Goal: Transaction & Acquisition: Book appointment/travel/reservation

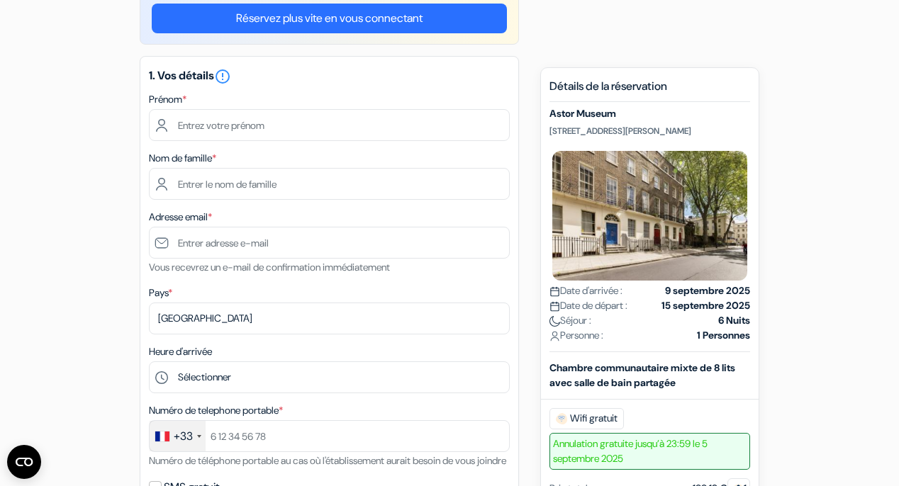
scroll to position [137, 0]
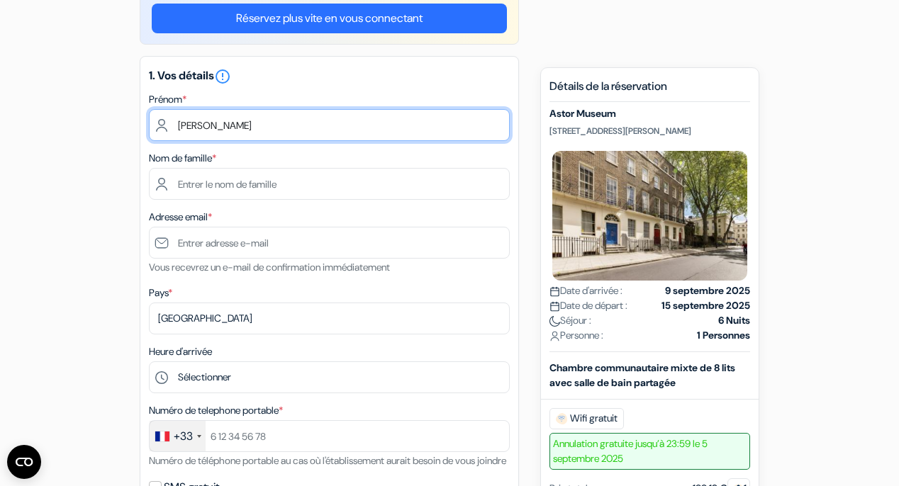
type input "Maxime"
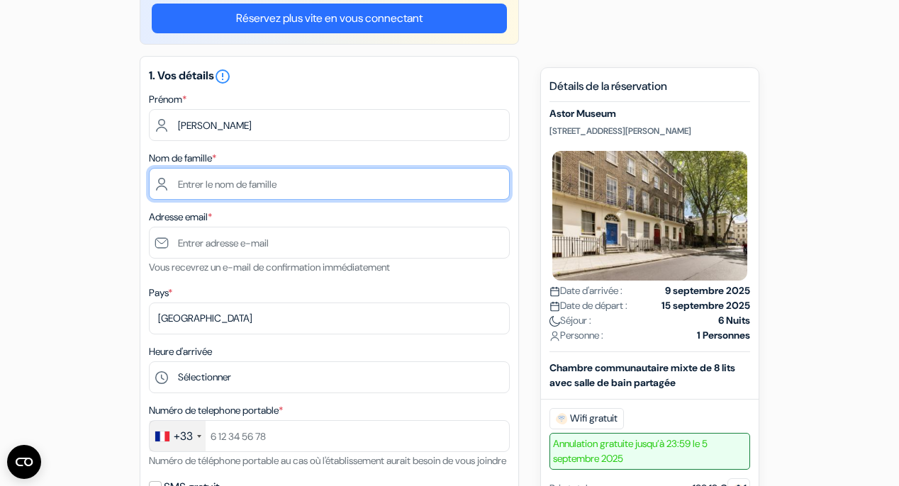
click at [328, 189] on input "text" at bounding box center [329, 184] width 361 height 32
type input "LEMIZE"
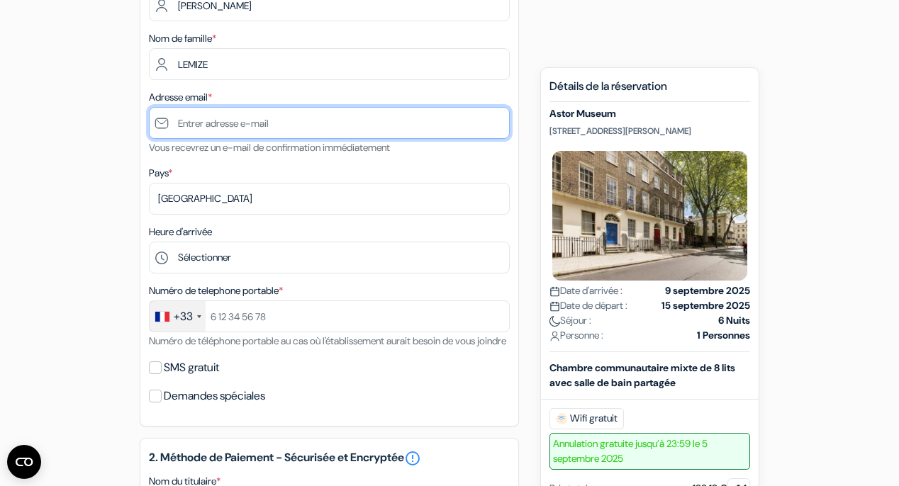
scroll to position [259, 0]
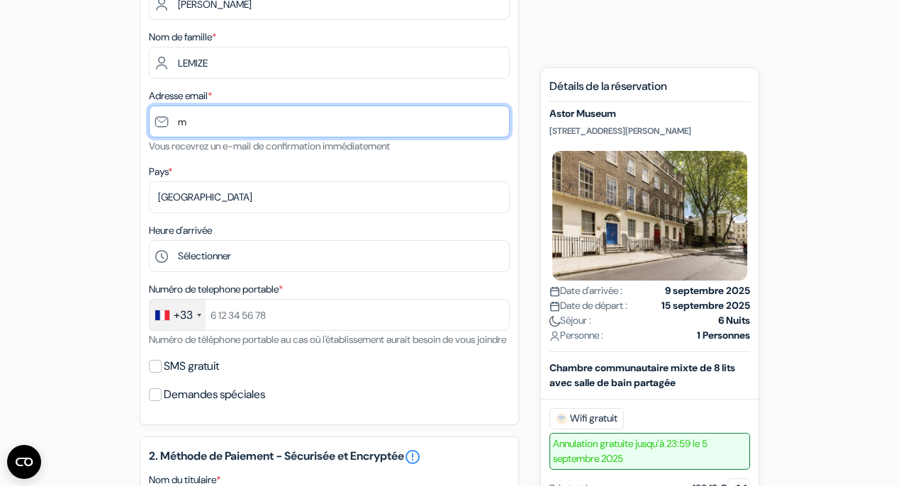
type input "m."
type input "m.lemize@icloud.com"
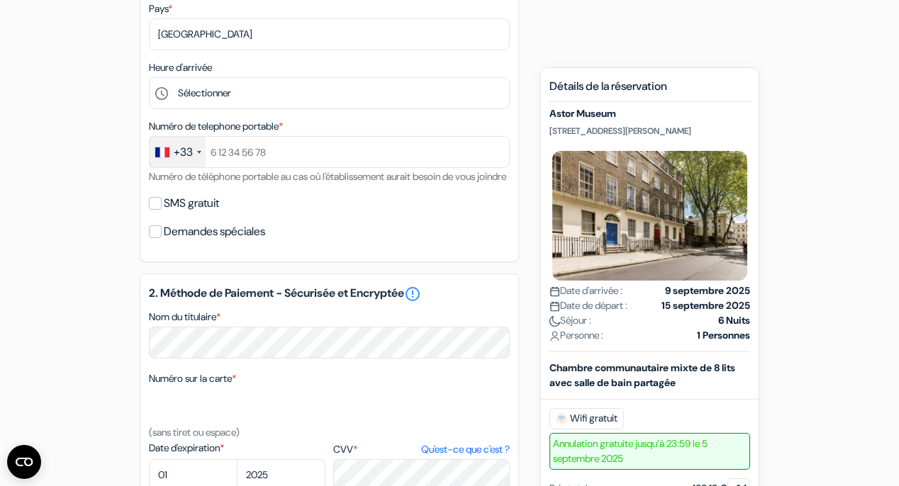
scroll to position [418, 0]
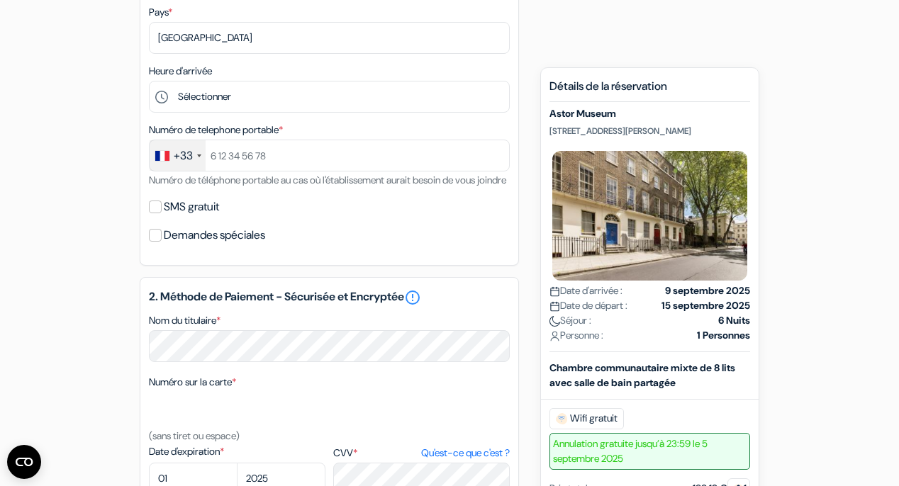
click at [160, 213] on input "SMS gratuit" at bounding box center [155, 207] width 13 height 13
checkbox input "true"
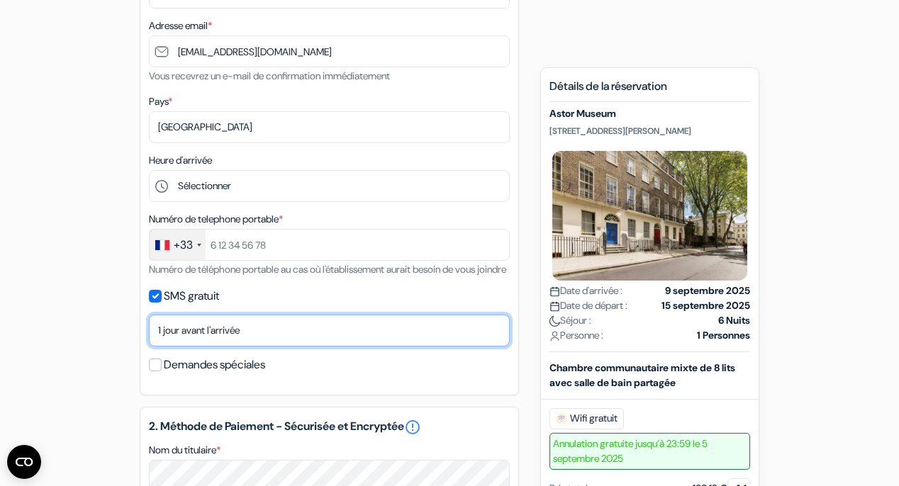
scroll to position [328, 0]
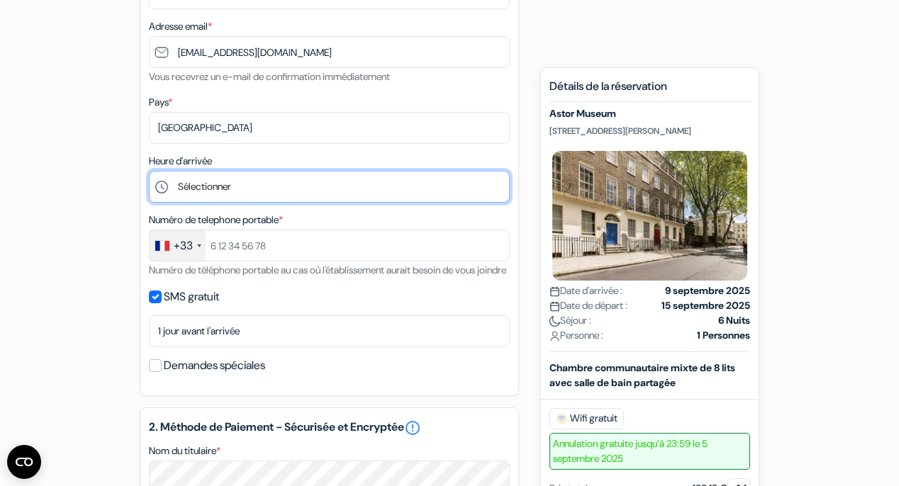
select select "10"
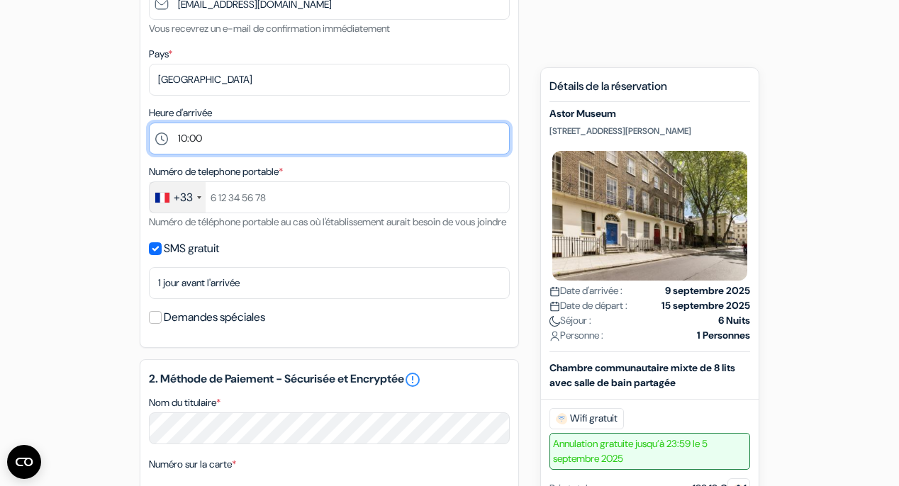
scroll to position [377, 0]
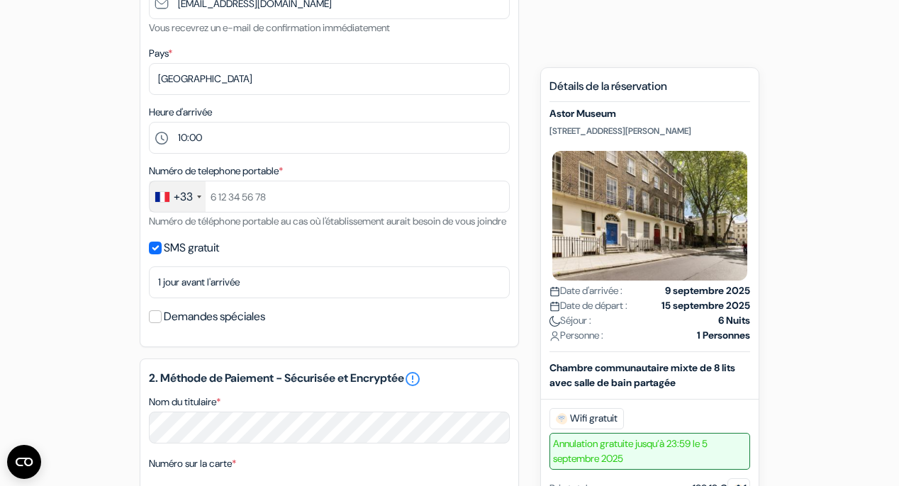
click at [159, 323] on input "Demandes spéciales" at bounding box center [155, 316] width 13 height 13
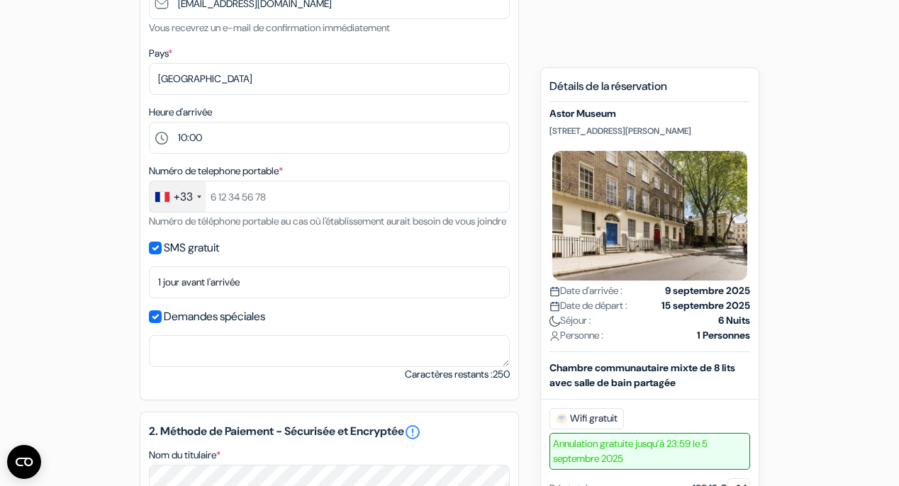
click at [157, 323] on input "Demandes spéciales" at bounding box center [155, 316] width 13 height 13
checkbox input "false"
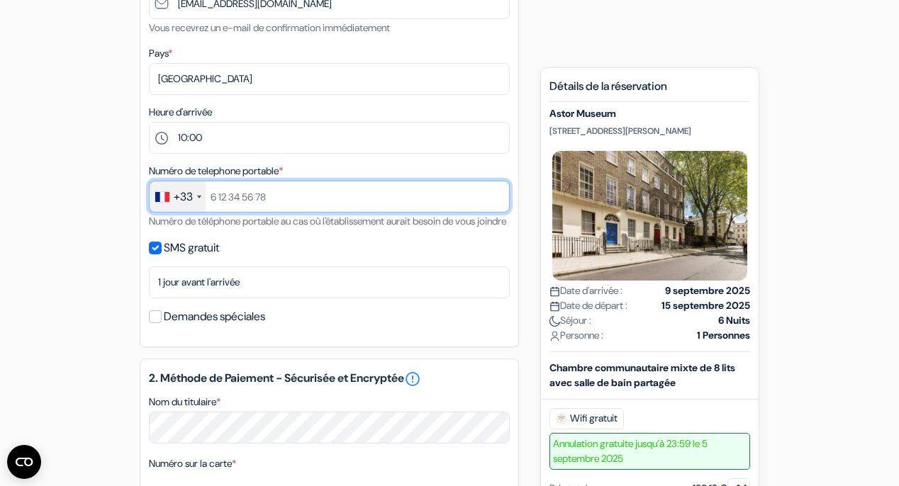
click at [268, 205] on input "text" at bounding box center [329, 197] width 361 height 32
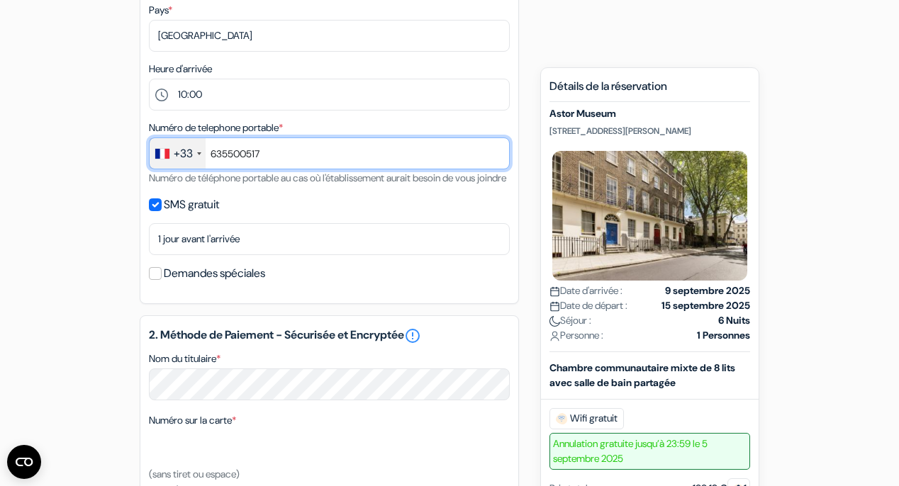
scroll to position [418, 0]
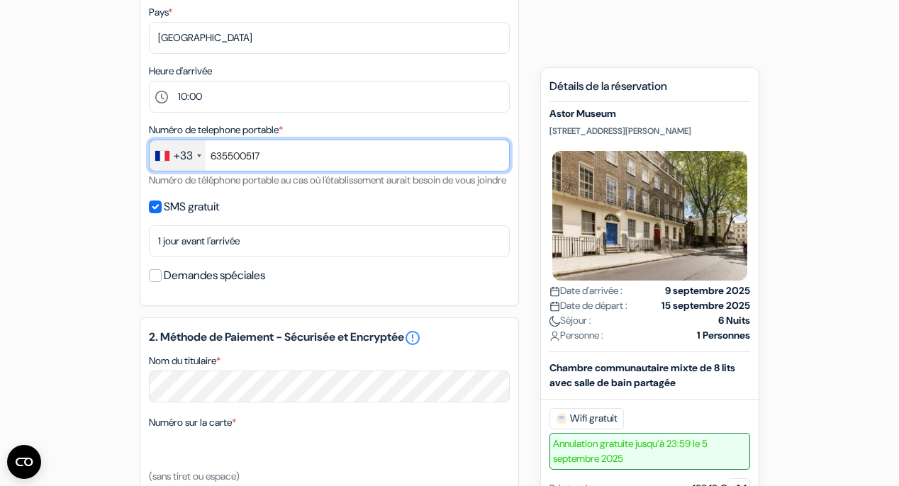
click at [212, 154] on input "635500517" at bounding box center [329, 156] width 361 height 32
click at [308, 162] on input "635500517" at bounding box center [329, 156] width 361 height 32
type input "6"
type input "6 35 50 05 17"
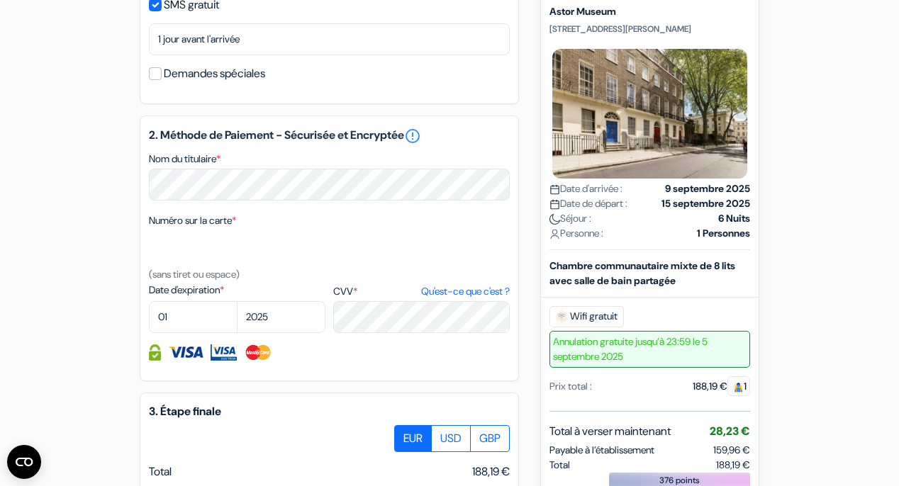
scroll to position [621, 0]
select select "10"
select select "2027"
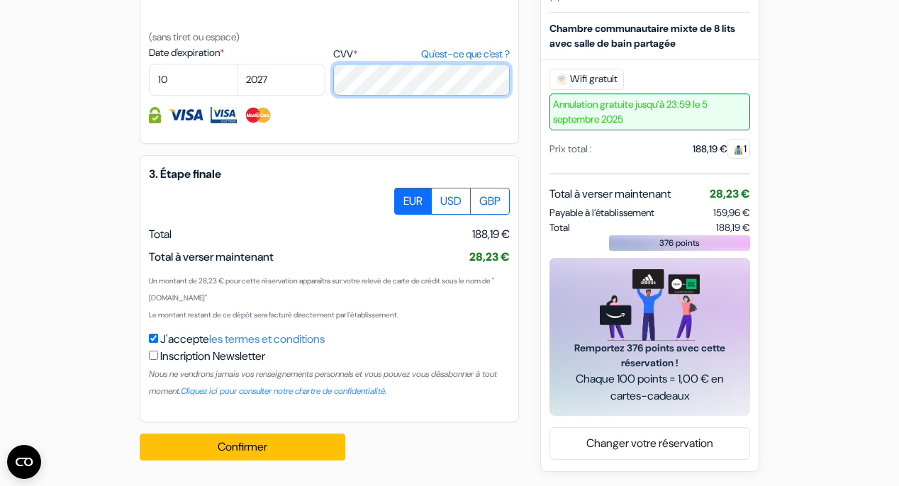
scroll to position [874, 0]
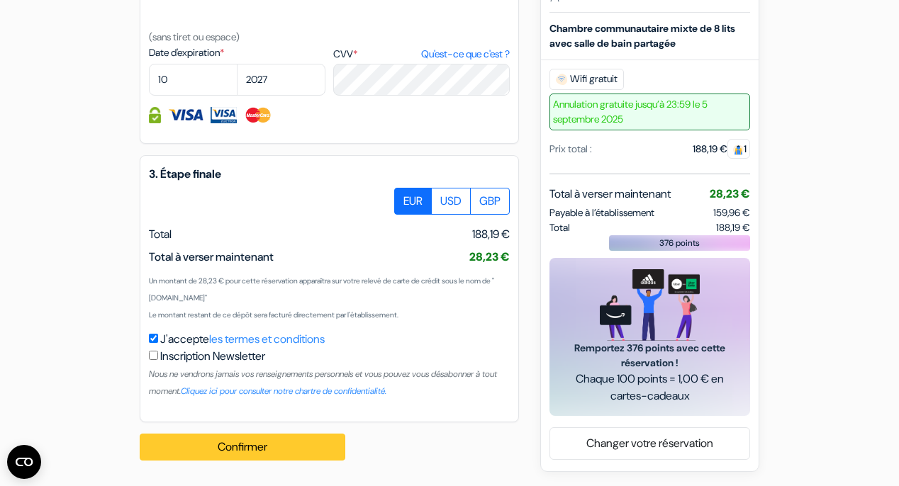
click at [208, 448] on button "Confirmer Loading..." at bounding box center [243, 447] width 206 height 27
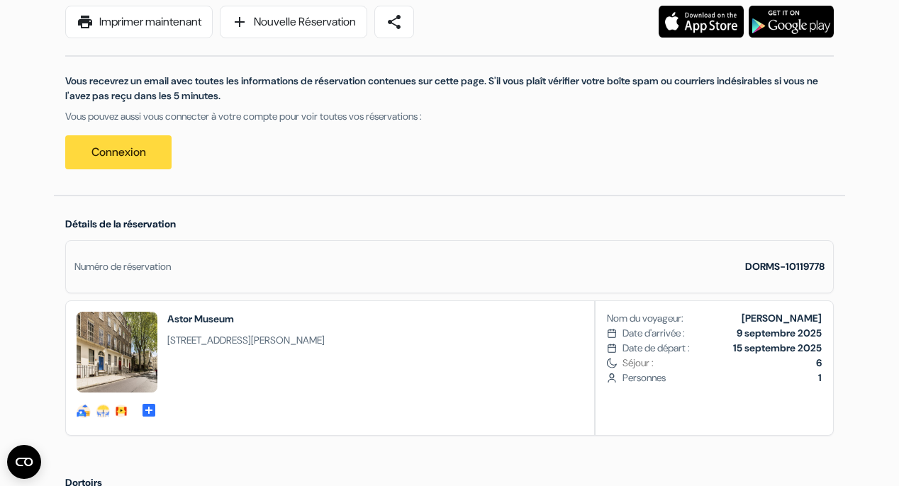
scroll to position [200, 0]
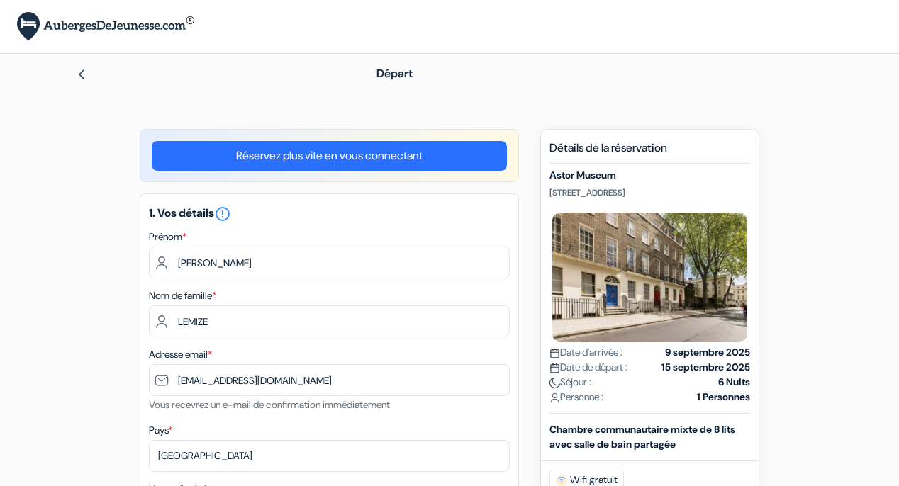
select select "10"
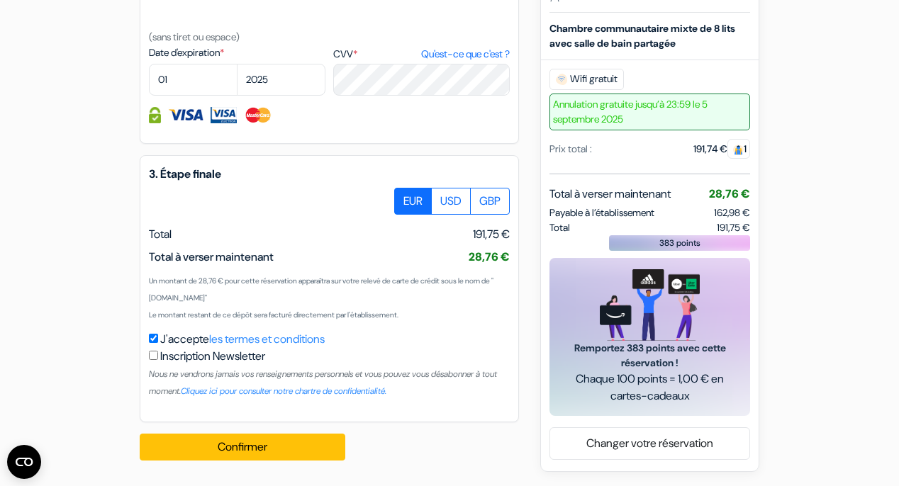
scroll to position [834, 0]
